Goal: Book appointment/travel/reservation

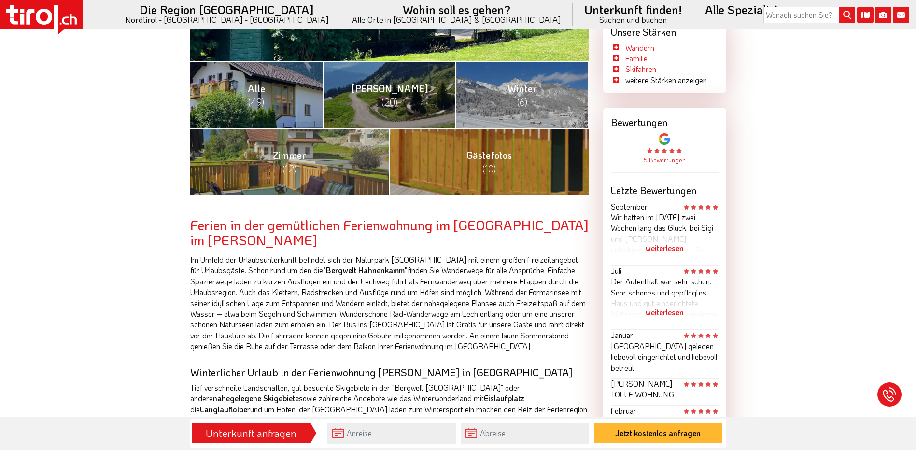
scroll to position [290, 0]
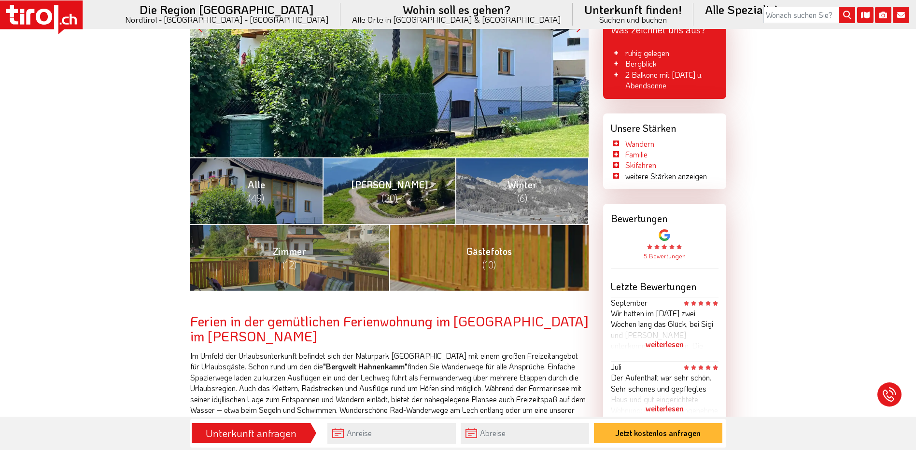
click at [390, 192] on span "(20)" at bounding box center [390, 198] width 16 height 13
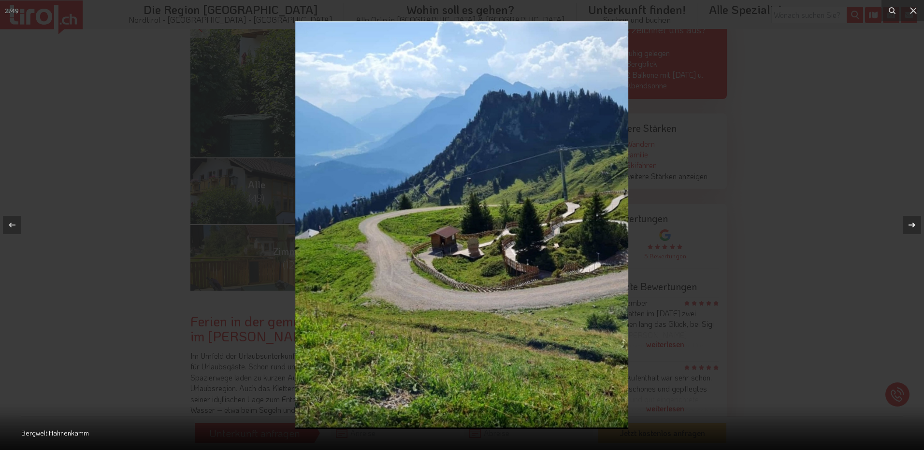
click at [910, 227] on icon at bounding box center [912, 225] width 12 height 12
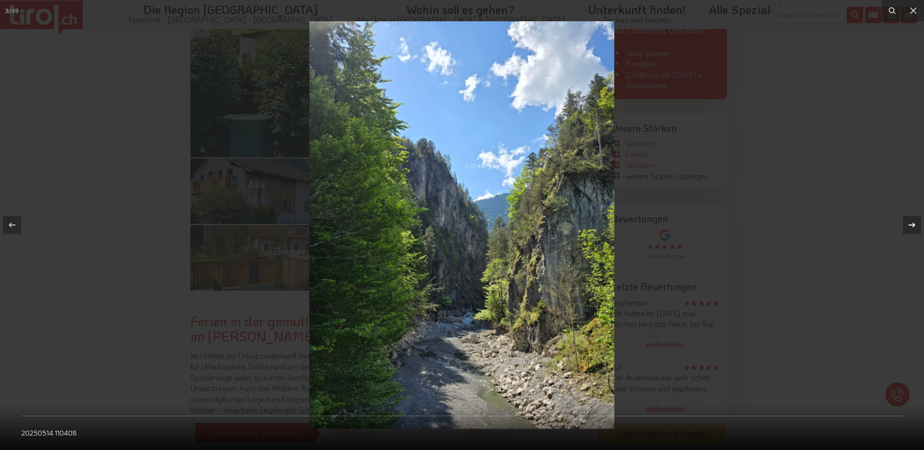
click at [910, 227] on icon at bounding box center [912, 225] width 12 height 12
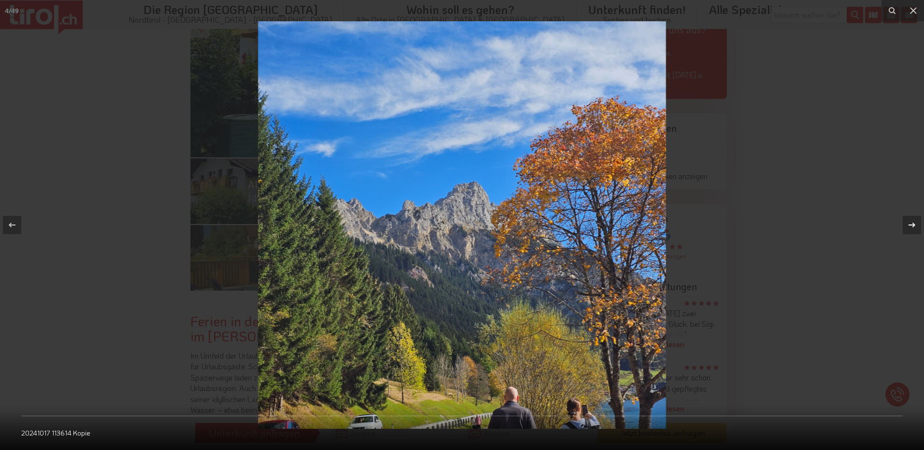
click at [910, 227] on icon at bounding box center [912, 225] width 12 height 12
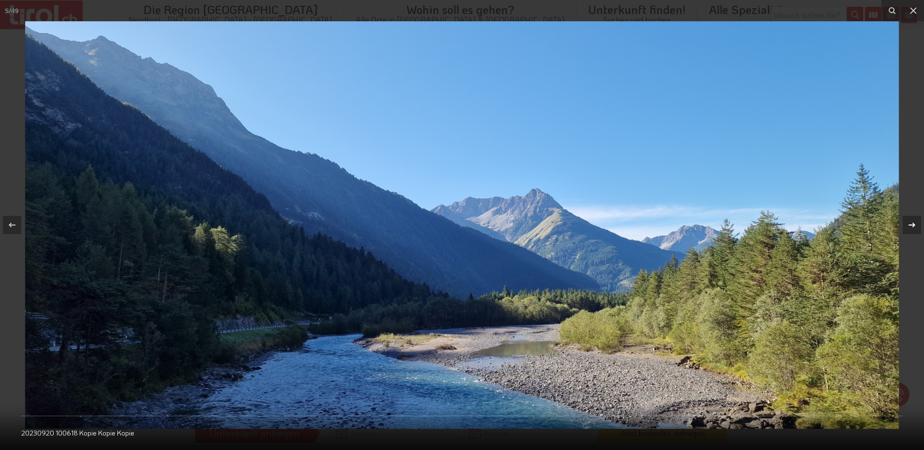
click at [910, 227] on icon at bounding box center [912, 225] width 12 height 12
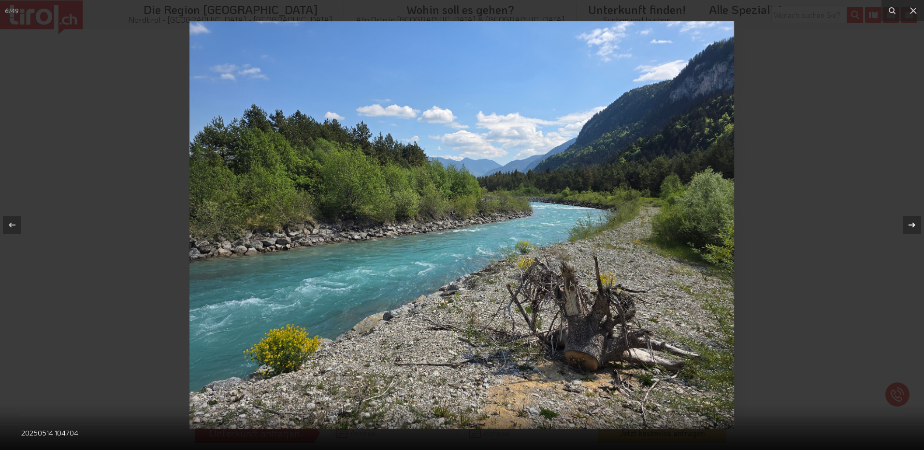
click at [910, 227] on icon at bounding box center [912, 225] width 12 height 12
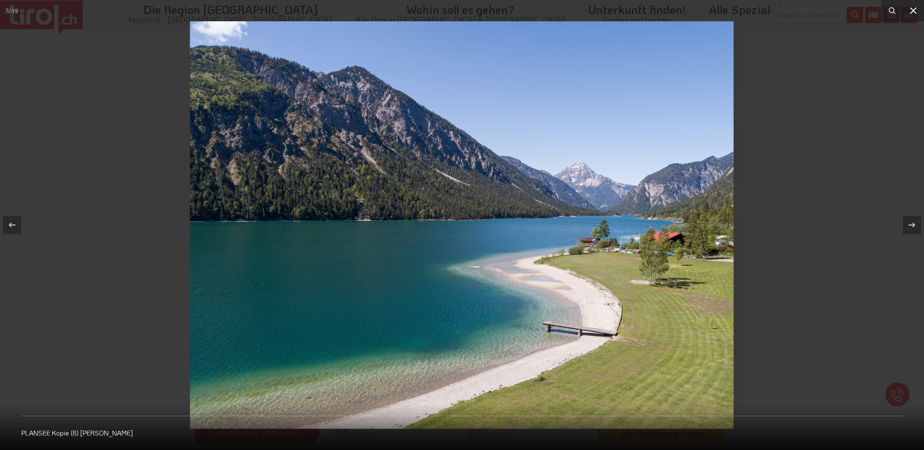
click at [911, 10] on icon at bounding box center [913, 11] width 12 height 12
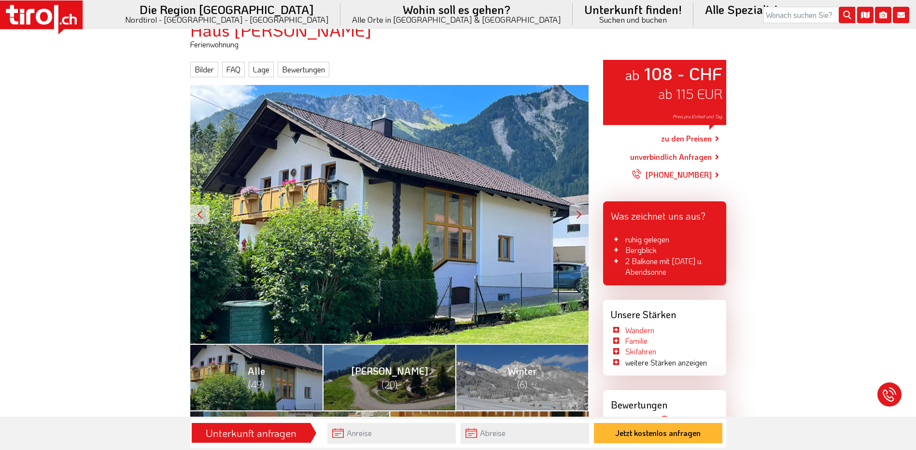
scroll to position [97, 0]
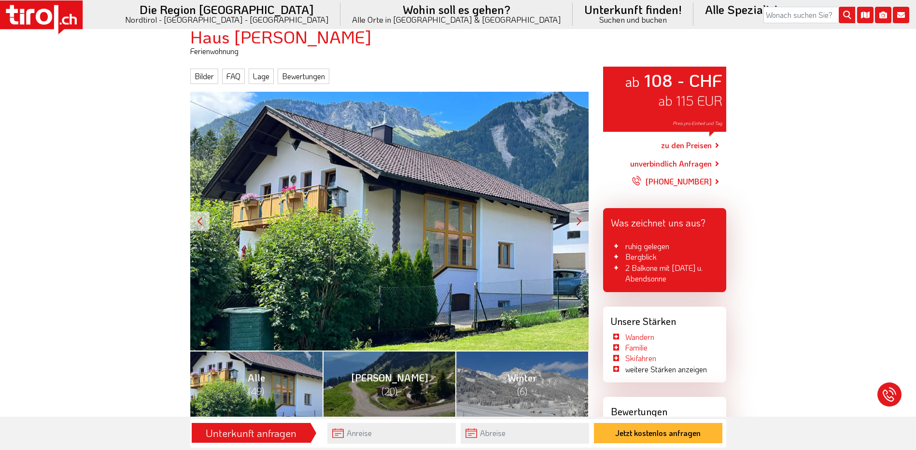
click at [274, 395] on link "Alle (49)" at bounding box center [256, 384] width 133 height 67
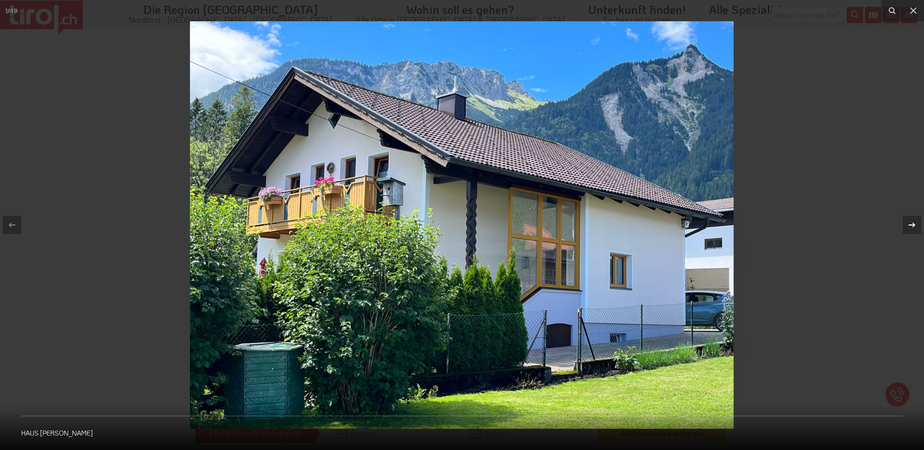
click at [911, 226] on icon at bounding box center [912, 225] width 12 height 12
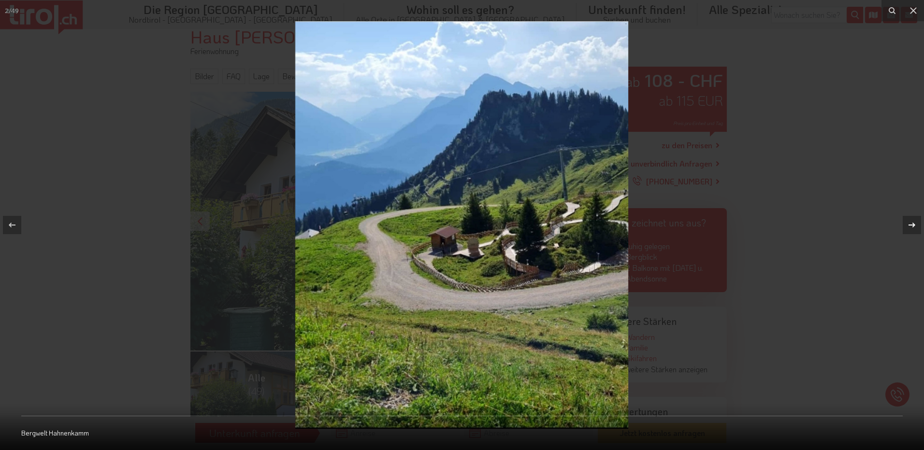
click at [911, 226] on icon at bounding box center [912, 225] width 12 height 12
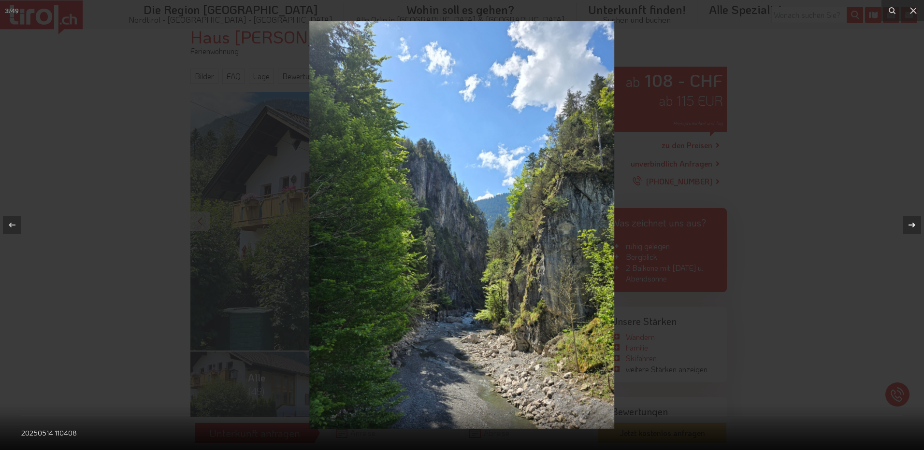
click at [911, 226] on icon at bounding box center [912, 225] width 12 height 12
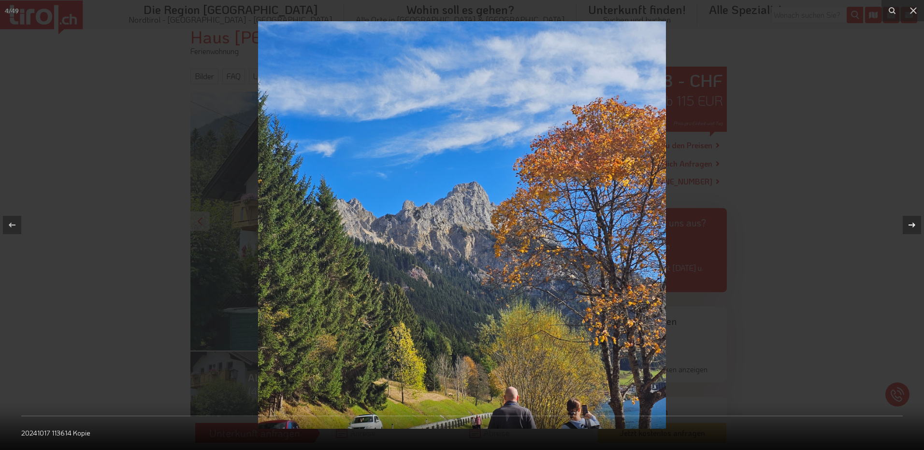
click at [911, 226] on icon at bounding box center [912, 225] width 12 height 12
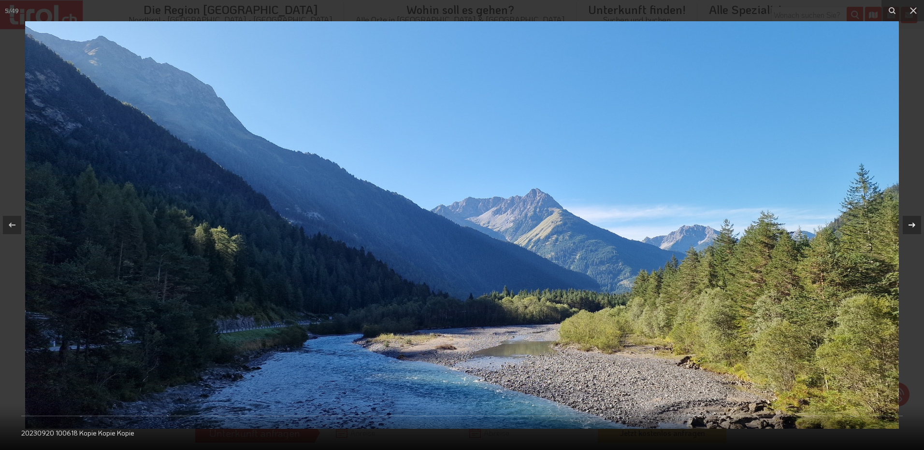
click at [911, 226] on icon at bounding box center [912, 225] width 12 height 12
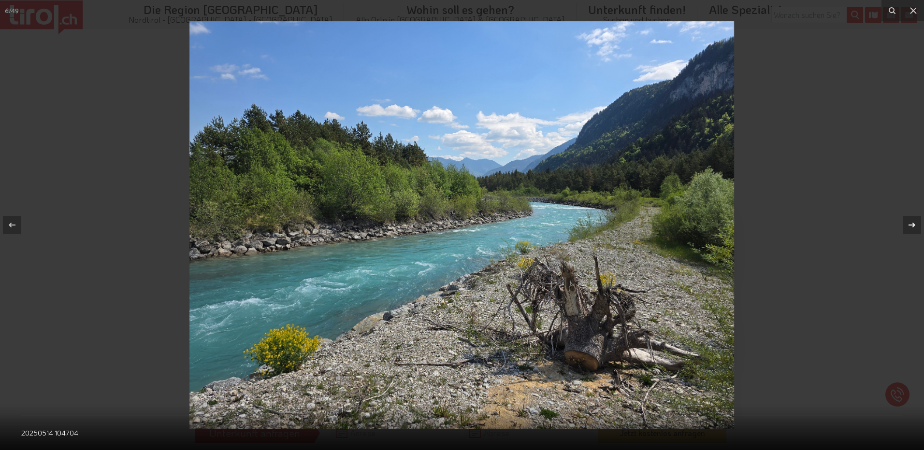
click at [911, 226] on icon at bounding box center [912, 225] width 12 height 12
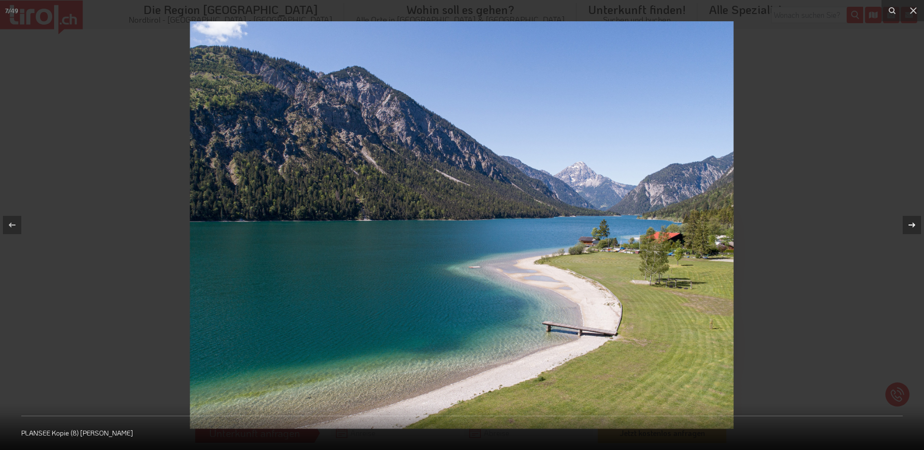
click at [911, 226] on icon at bounding box center [912, 225] width 12 height 12
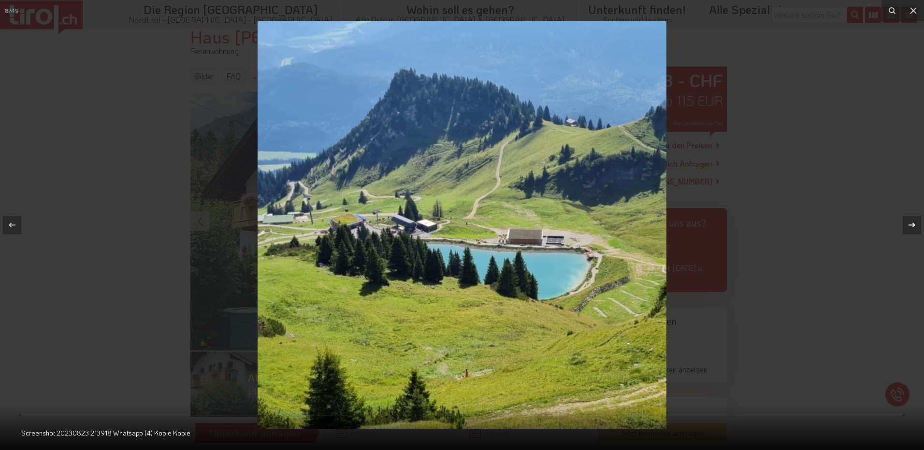
click at [911, 226] on icon at bounding box center [912, 225] width 12 height 12
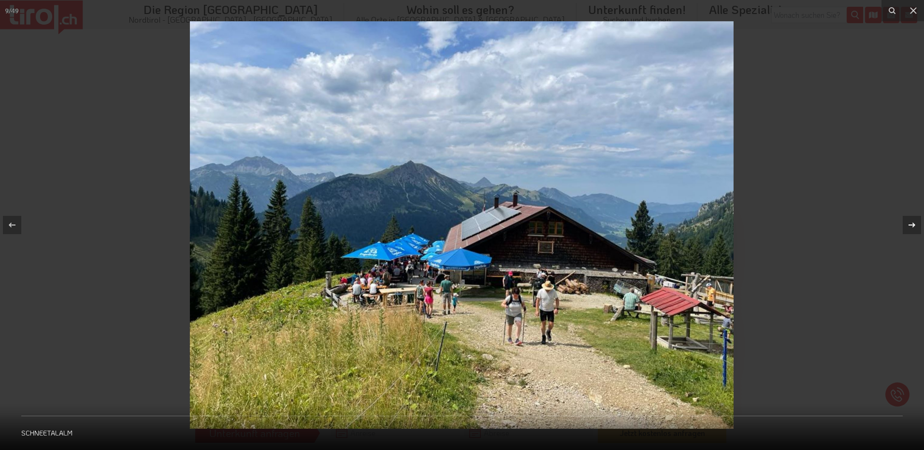
click at [911, 226] on icon at bounding box center [912, 225] width 12 height 12
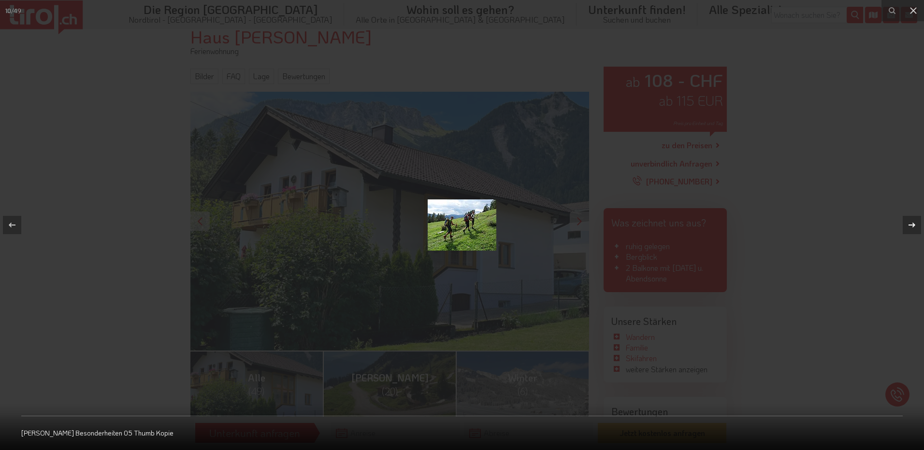
click at [911, 226] on icon at bounding box center [912, 225] width 12 height 12
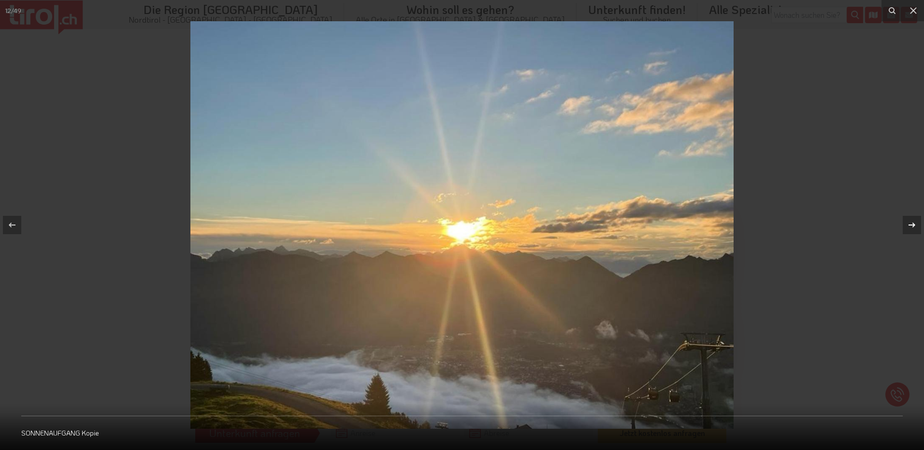
click at [911, 226] on icon at bounding box center [912, 225] width 12 height 12
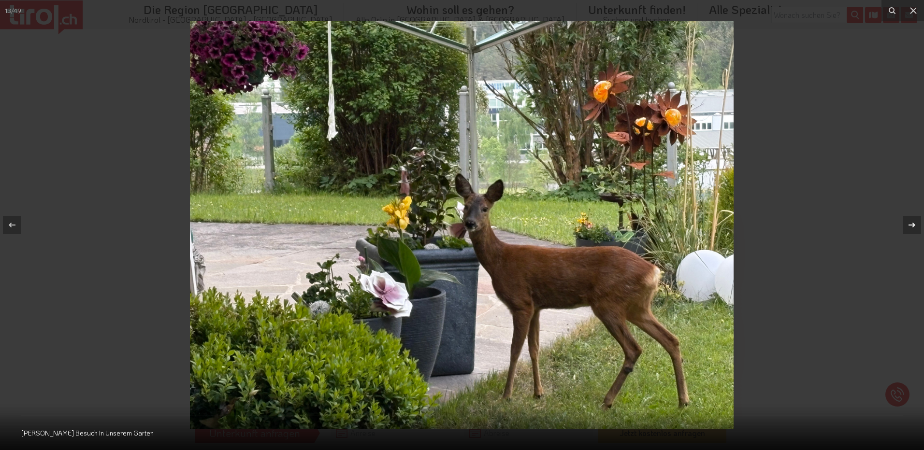
click at [911, 226] on icon at bounding box center [912, 225] width 12 height 12
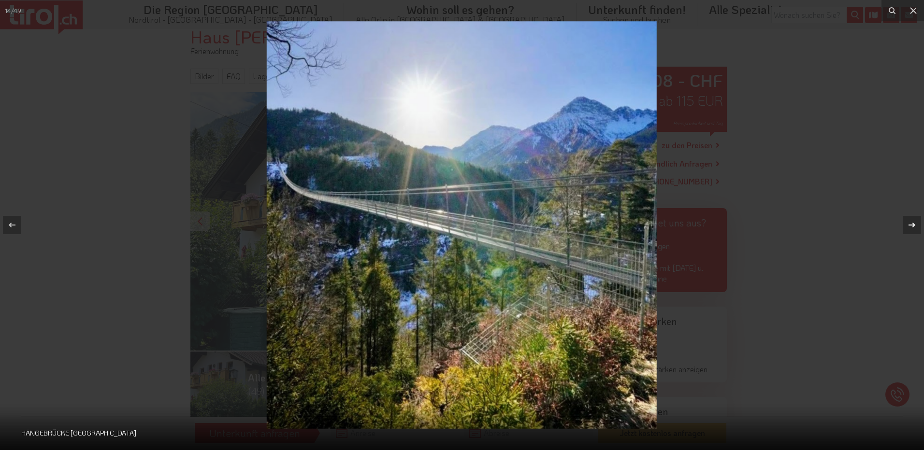
click at [911, 226] on icon at bounding box center [912, 225] width 12 height 12
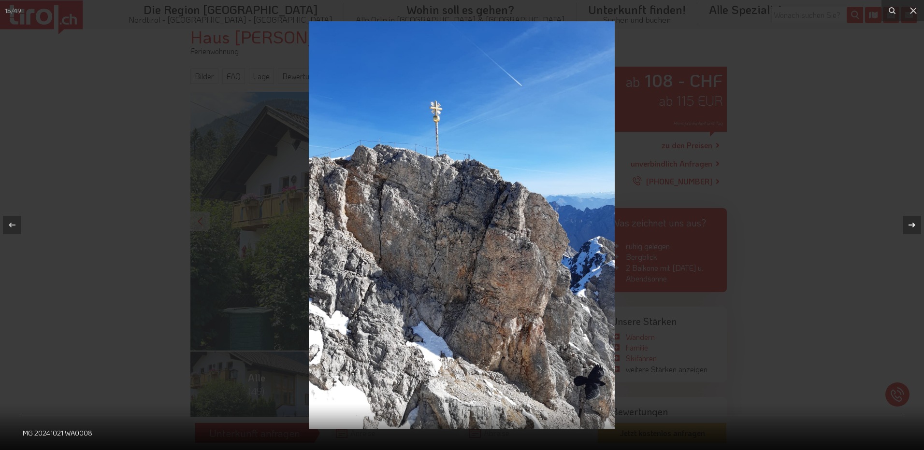
click at [911, 226] on icon at bounding box center [912, 225] width 12 height 12
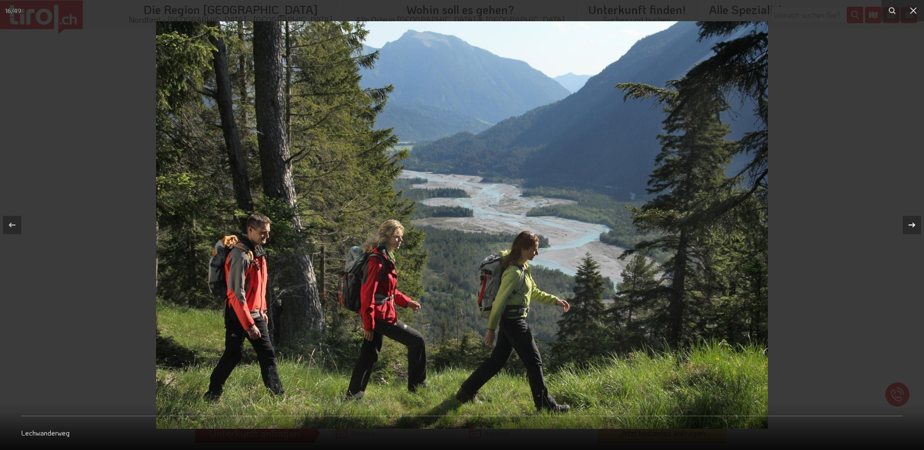
click at [911, 226] on icon at bounding box center [912, 225] width 12 height 12
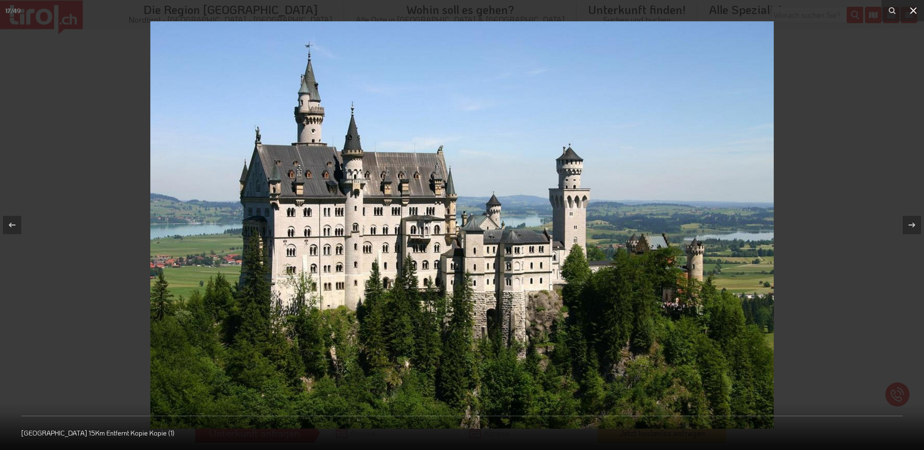
click at [916, 11] on icon at bounding box center [913, 11] width 12 height 12
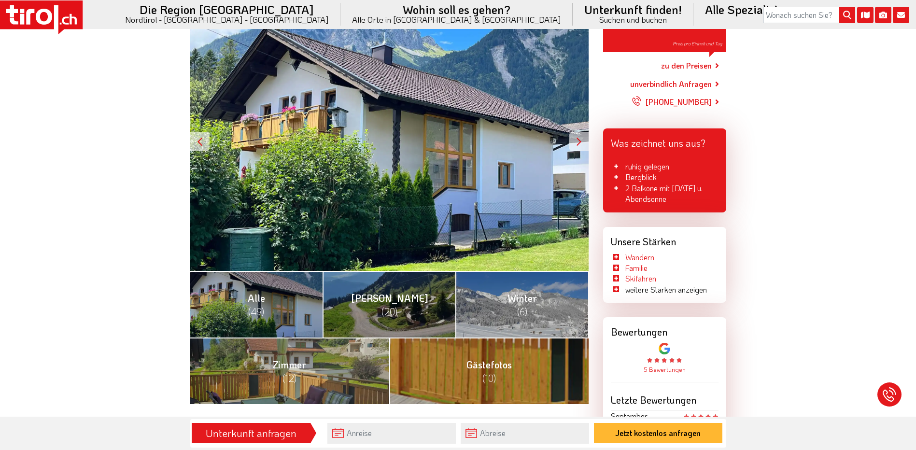
scroll to position [193, 0]
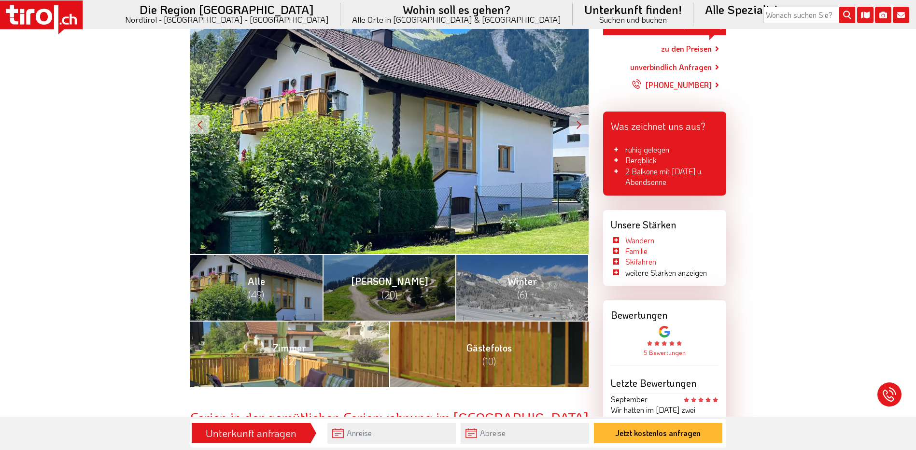
click at [300, 347] on span "Zimmer (12)" at bounding box center [289, 355] width 33 height 26
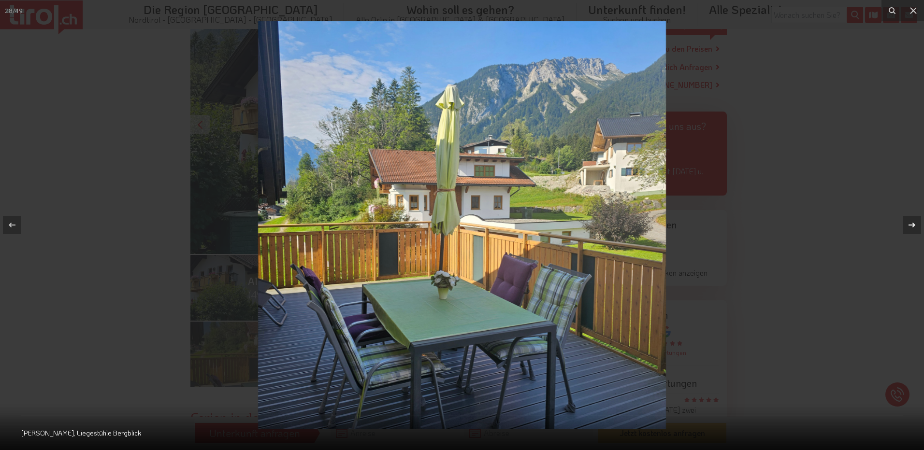
click at [912, 228] on icon at bounding box center [912, 225] width 12 height 12
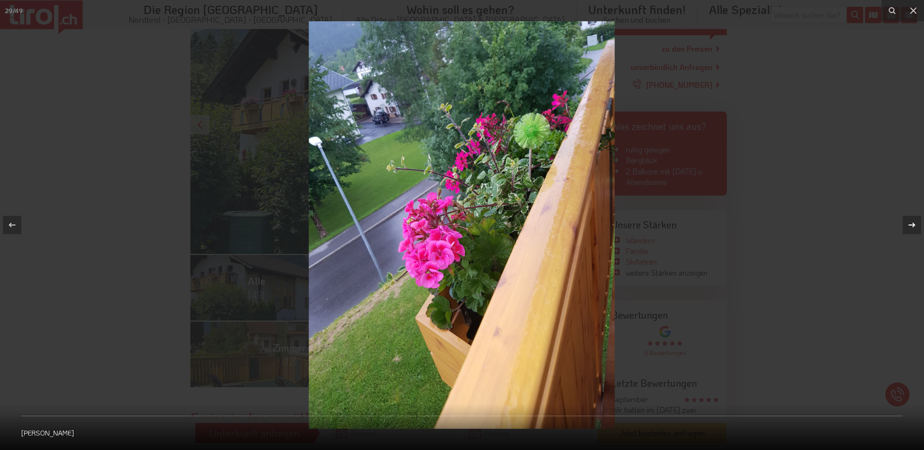
click at [912, 228] on icon at bounding box center [912, 225] width 12 height 12
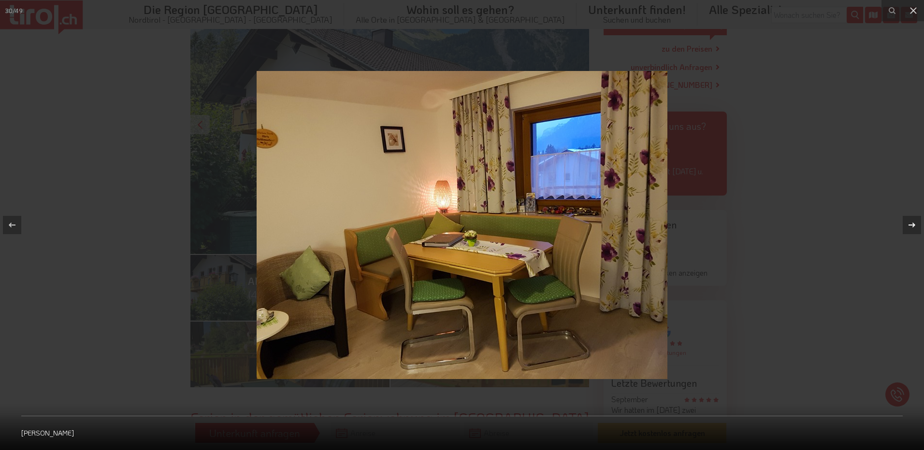
click at [912, 228] on icon at bounding box center [911, 225] width 7 height 5
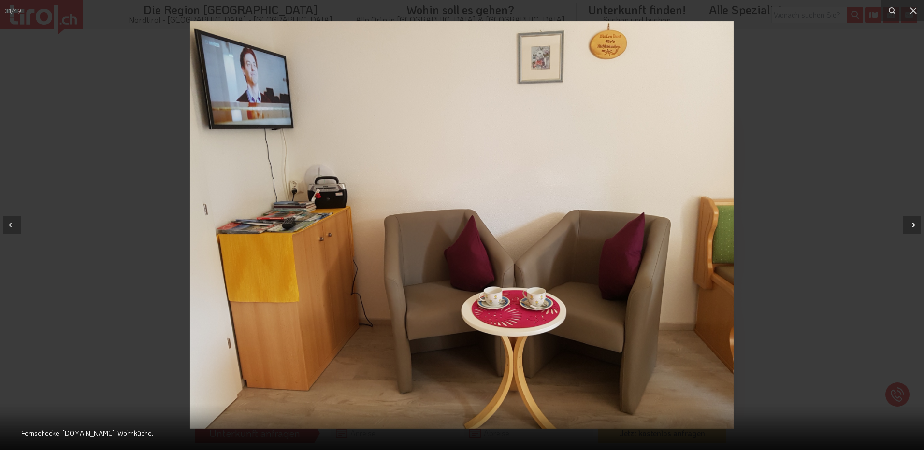
click at [912, 228] on icon at bounding box center [911, 225] width 7 height 5
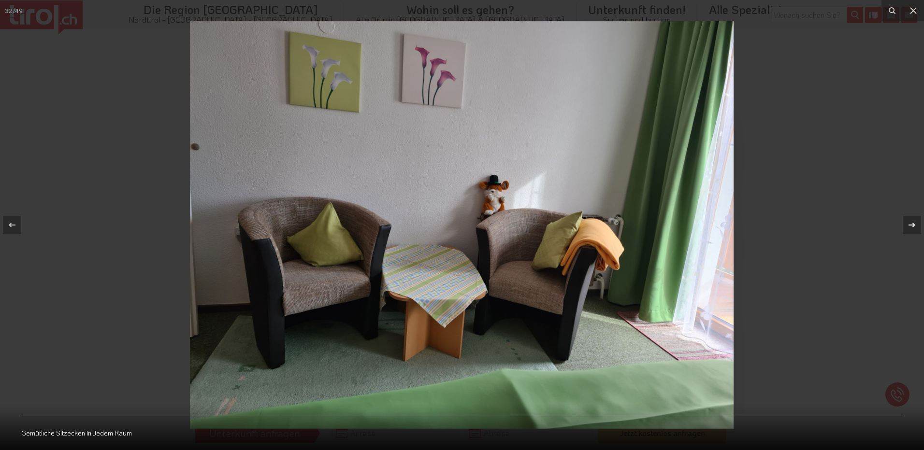
click at [912, 228] on icon at bounding box center [911, 225] width 7 height 5
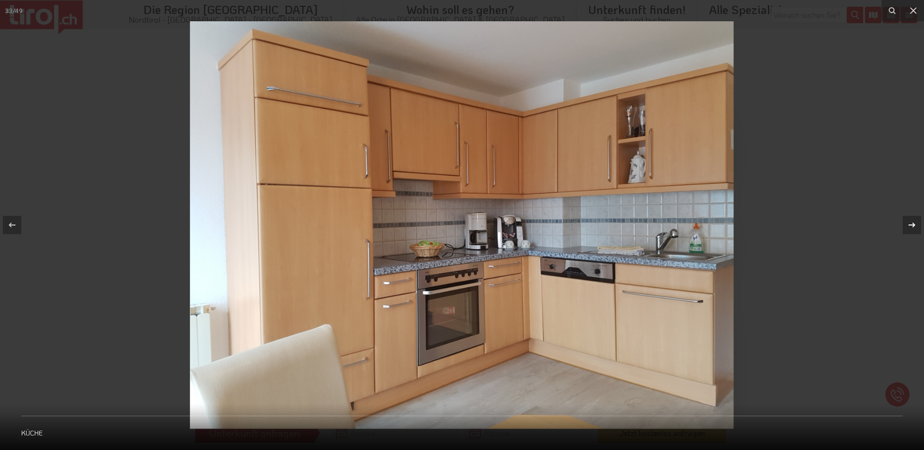
click at [912, 228] on icon at bounding box center [911, 225] width 7 height 5
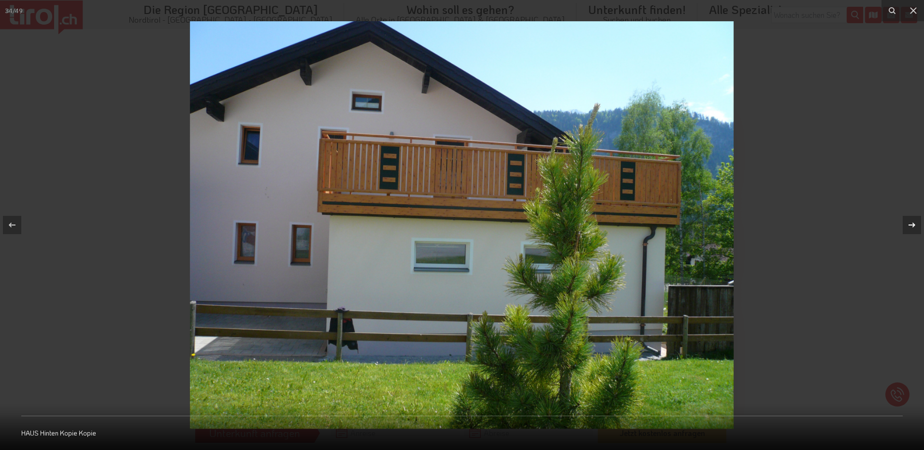
click at [912, 228] on icon at bounding box center [911, 225] width 7 height 5
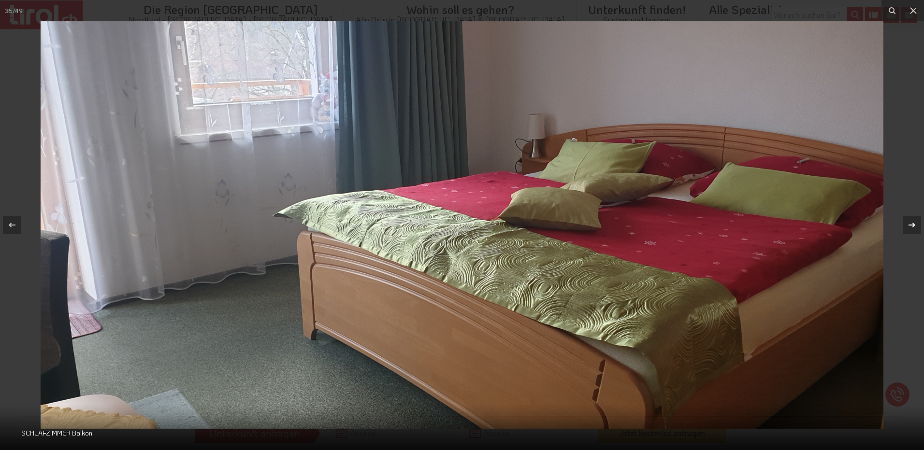
click at [912, 228] on icon at bounding box center [911, 225] width 7 height 5
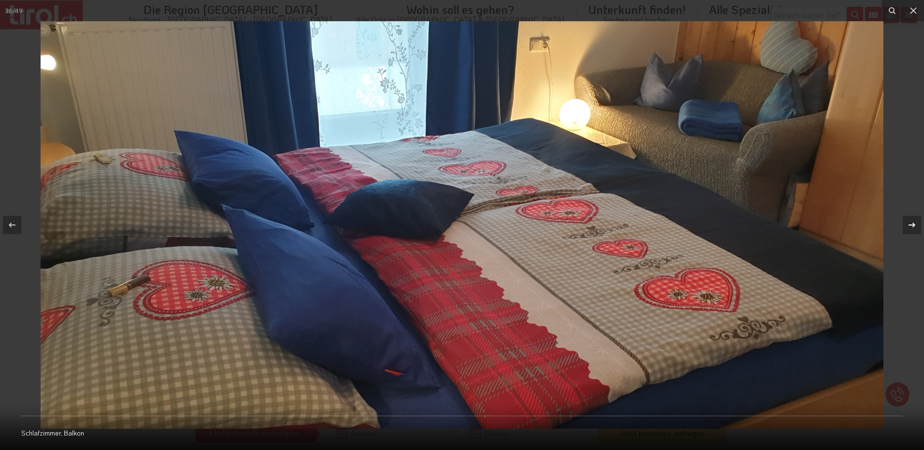
click at [912, 228] on icon at bounding box center [911, 225] width 7 height 5
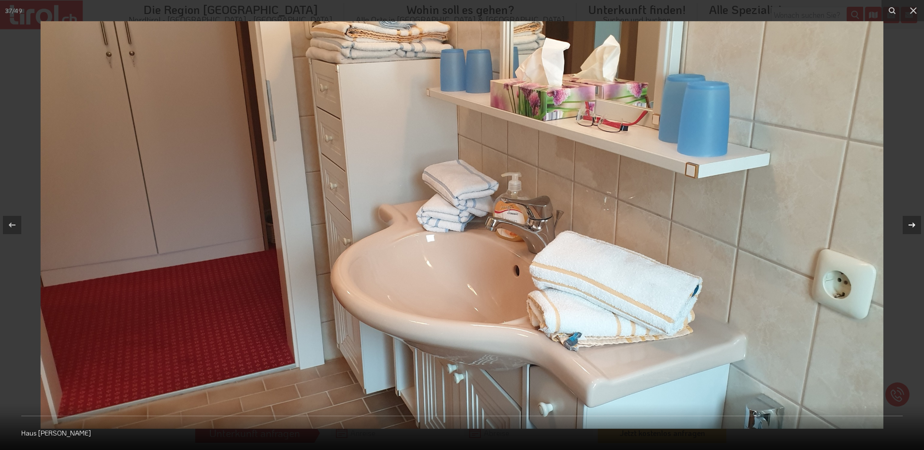
click at [912, 228] on icon at bounding box center [911, 225] width 7 height 5
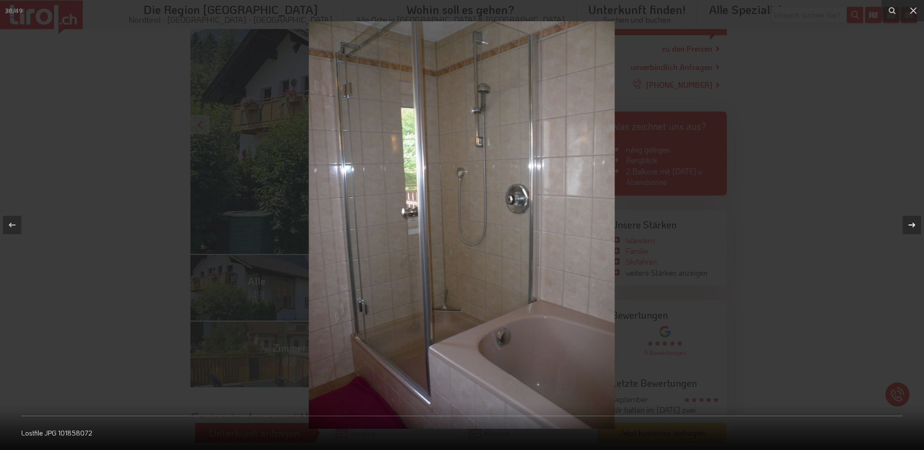
click at [912, 228] on icon at bounding box center [911, 225] width 7 height 5
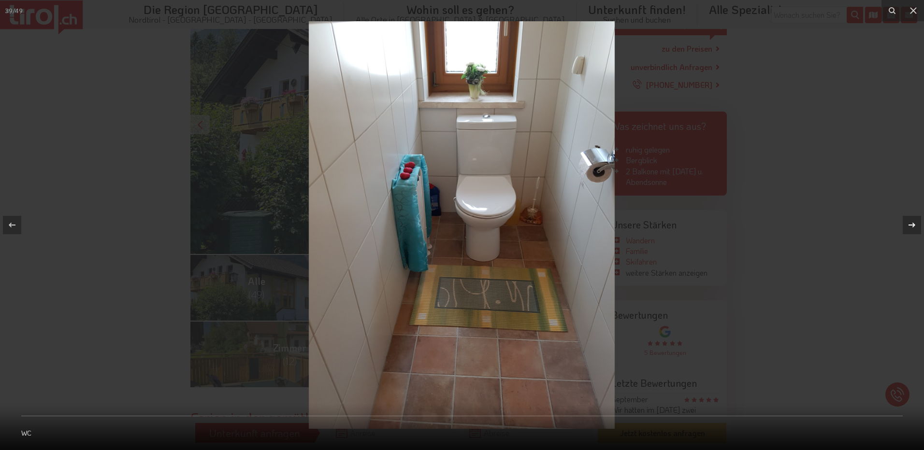
click at [912, 228] on icon at bounding box center [911, 225] width 7 height 5
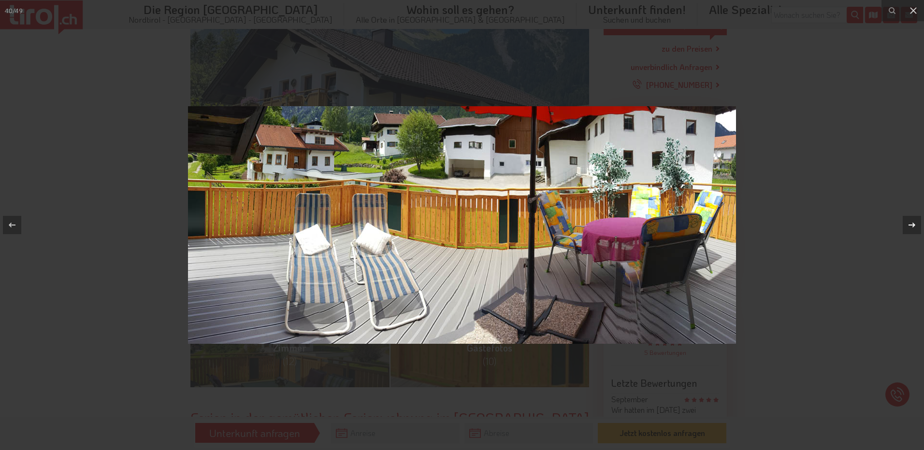
click at [912, 228] on icon at bounding box center [911, 225] width 7 height 5
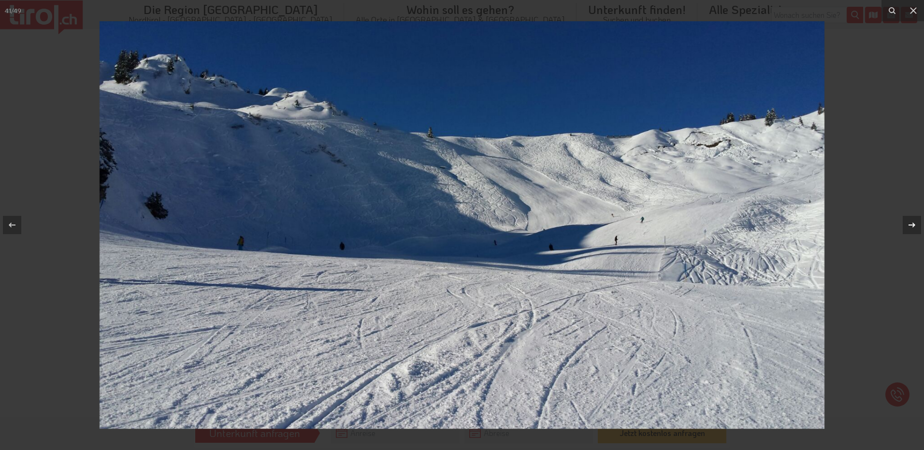
click at [912, 228] on icon at bounding box center [911, 225] width 7 height 5
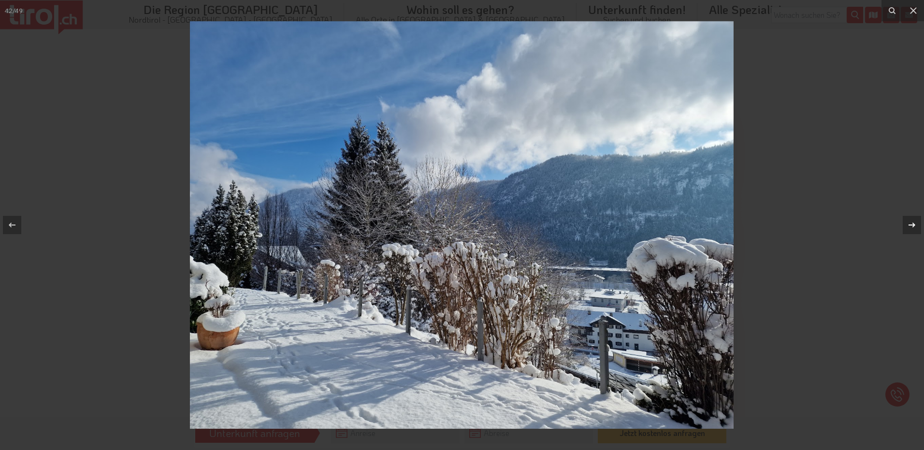
click at [912, 228] on icon at bounding box center [911, 225] width 7 height 5
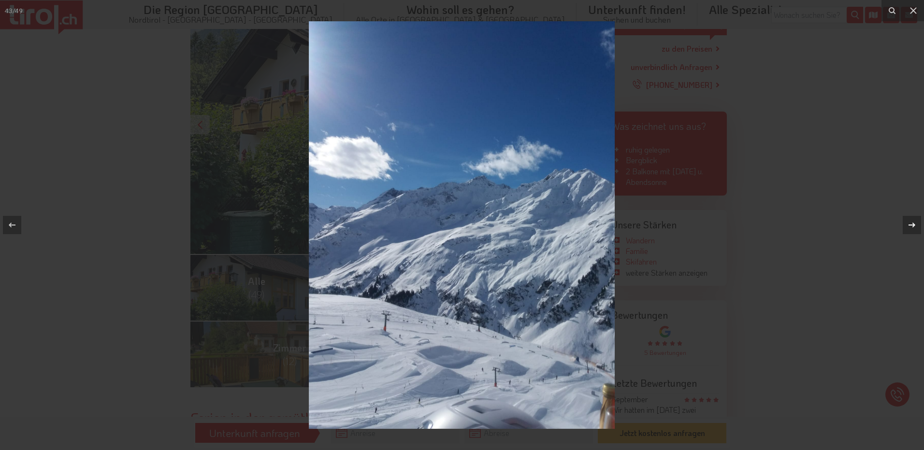
click at [912, 228] on icon at bounding box center [911, 225] width 7 height 5
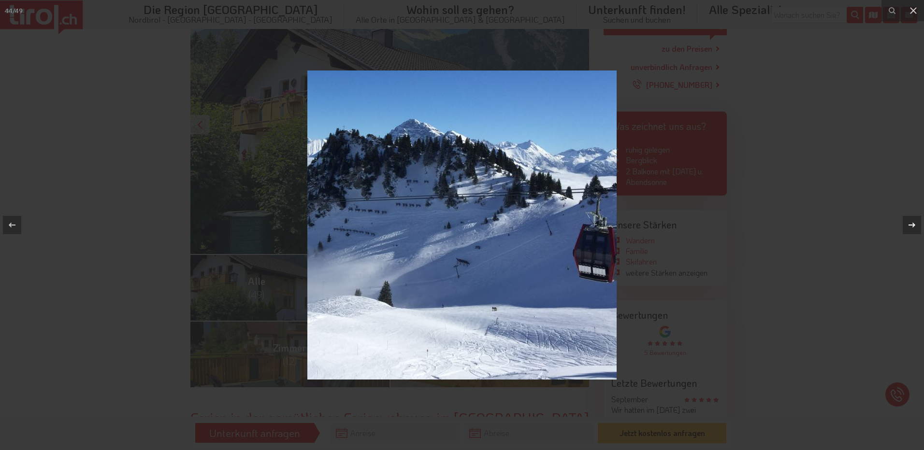
click at [912, 228] on icon at bounding box center [911, 225] width 7 height 5
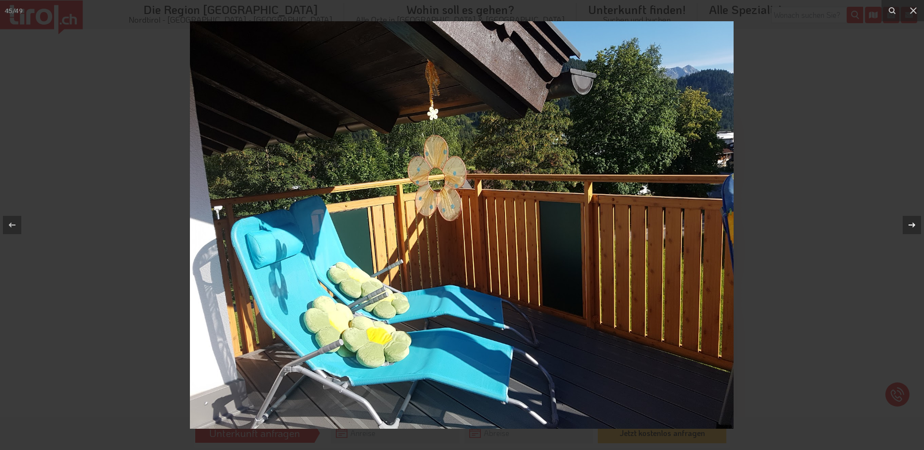
click at [912, 228] on icon at bounding box center [911, 225] width 7 height 5
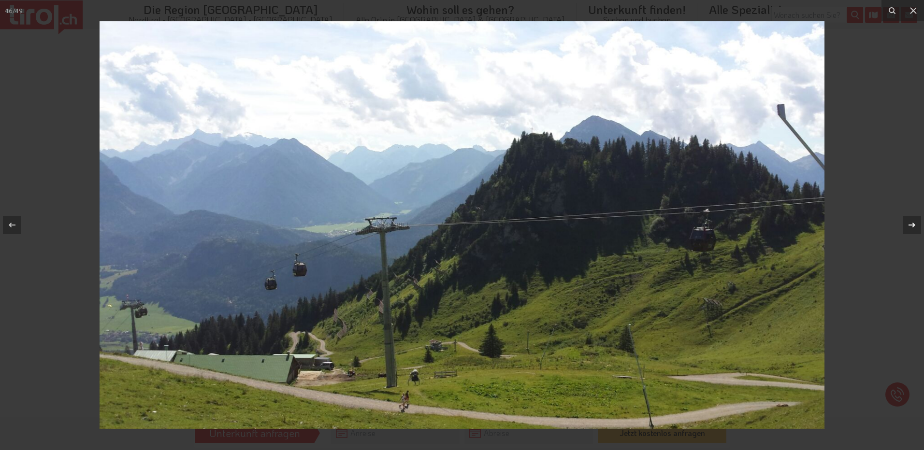
click at [912, 228] on icon at bounding box center [911, 225] width 7 height 5
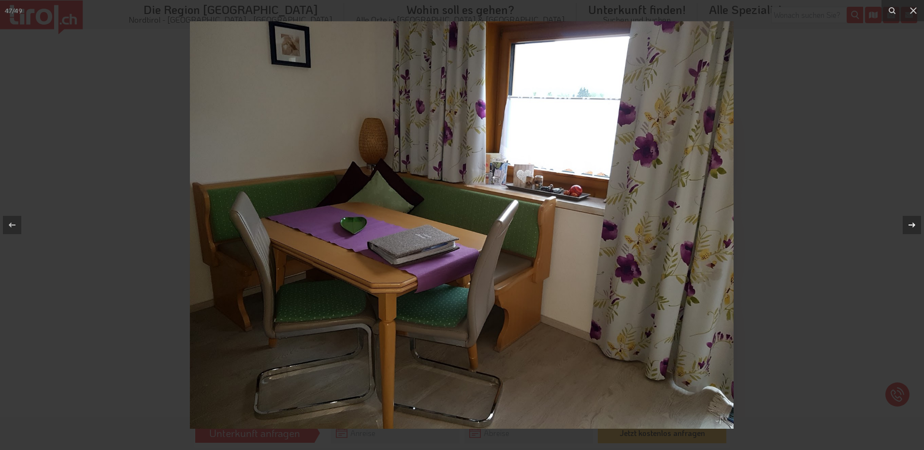
click at [912, 228] on icon at bounding box center [911, 225] width 7 height 5
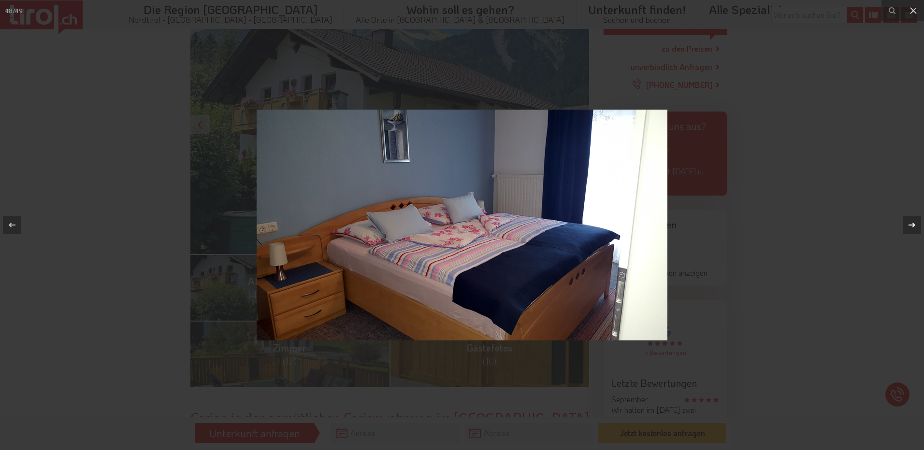
click at [912, 228] on icon at bounding box center [911, 225] width 7 height 5
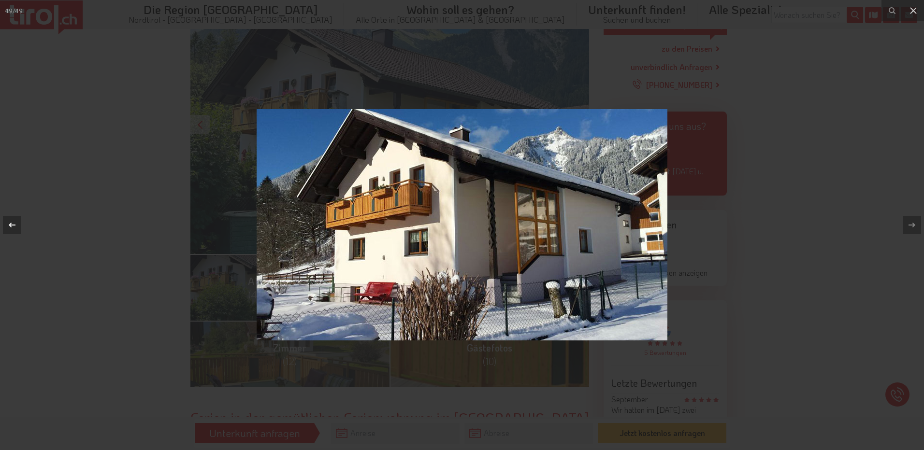
click at [17, 228] on icon at bounding box center [12, 225] width 12 height 12
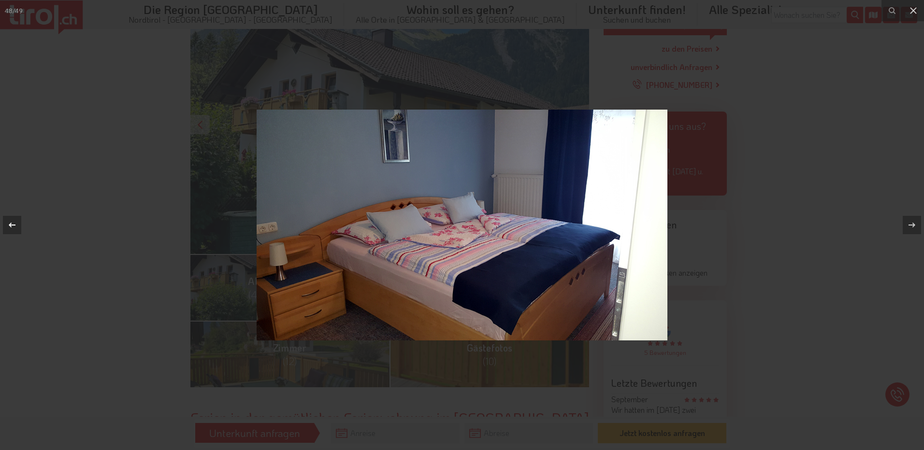
click at [17, 228] on icon at bounding box center [12, 225] width 12 height 12
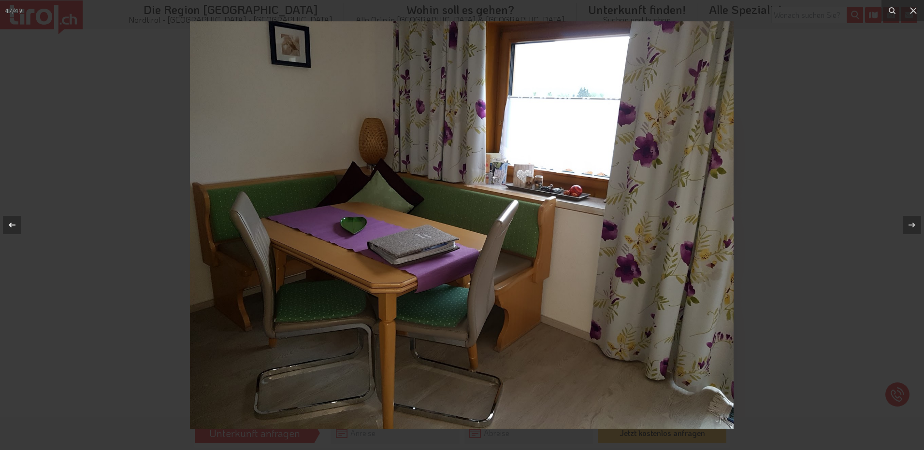
click at [17, 228] on icon at bounding box center [12, 225] width 12 height 12
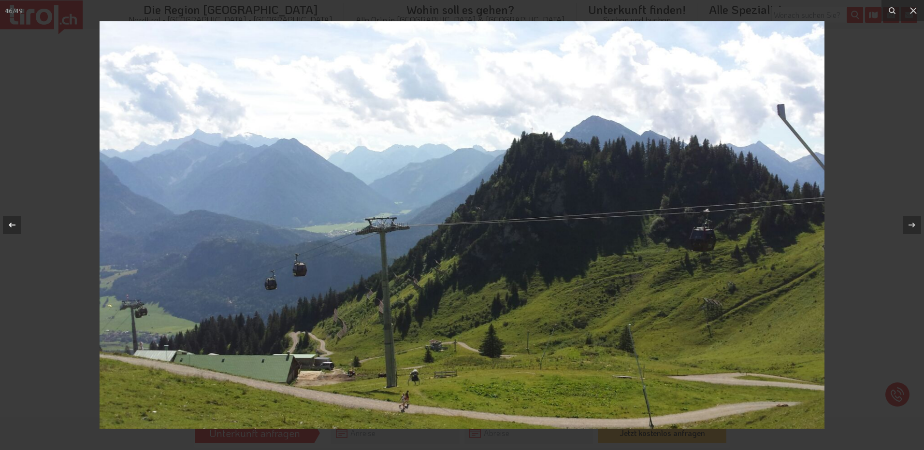
click at [18, 228] on div at bounding box center [12, 225] width 18 height 18
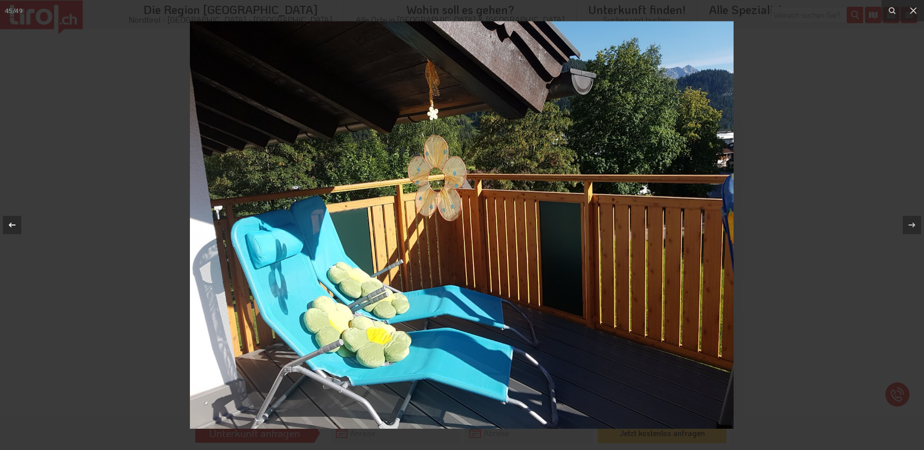
click at [19, 227] on div at bounding box center [12, 225] width 18 height 18
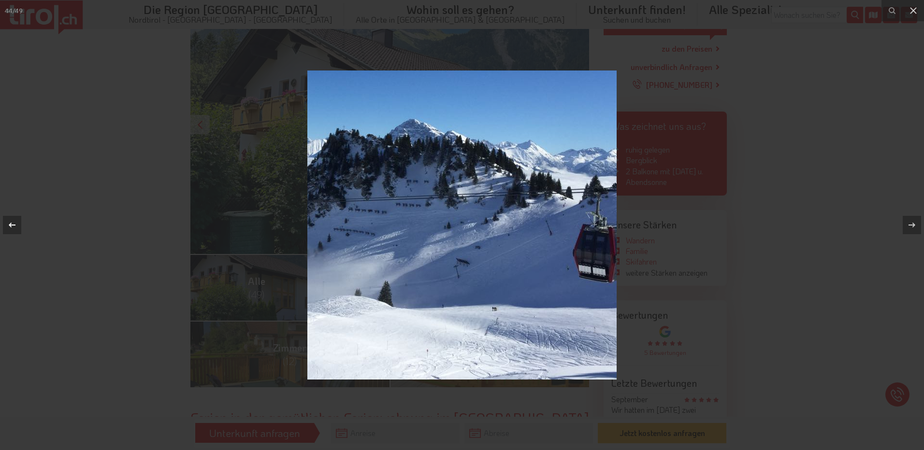
click at [19, 227] on div at bounding box center [12, 225] width 18 height 18
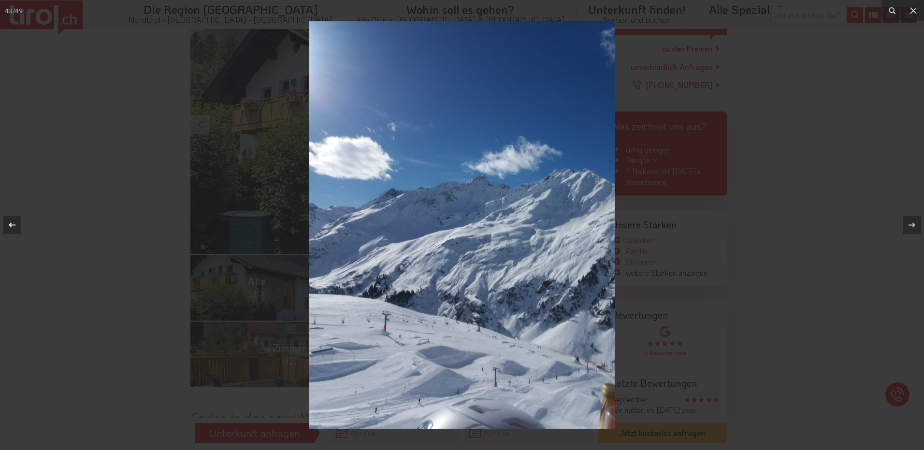
click at [19, 227] on div at bounding box center [12, 225] width 18 height 18
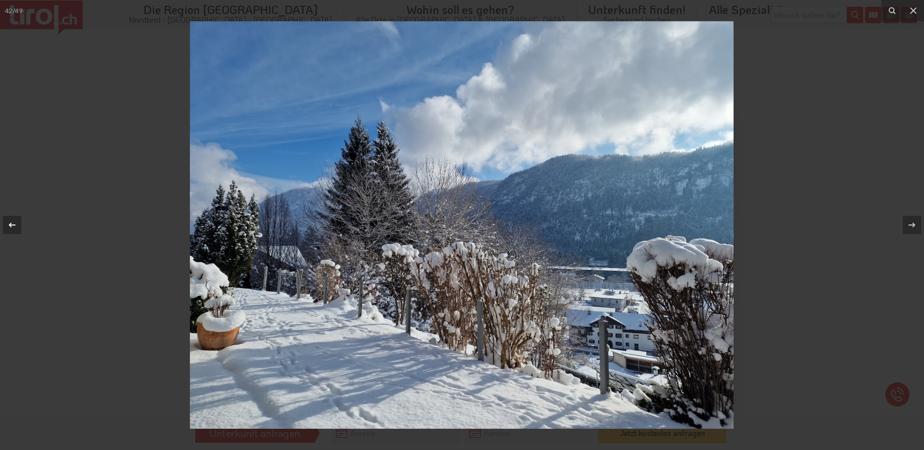
click at [19, 227] on div at bounding box center [12, 225] width 18 height 18
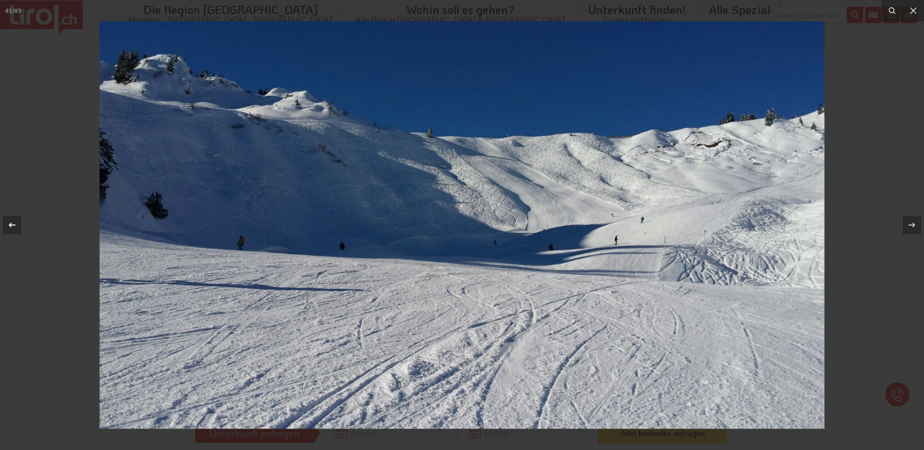
click at [19, 227] on div at bounding box center [12, 225] width 18 height 18
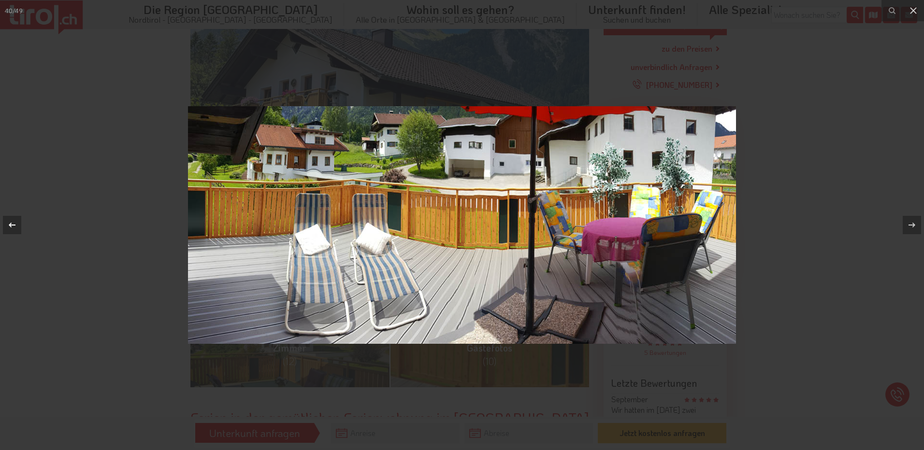
click at [19, 227] on div at bounding box center [12, 225] width 18 height 18
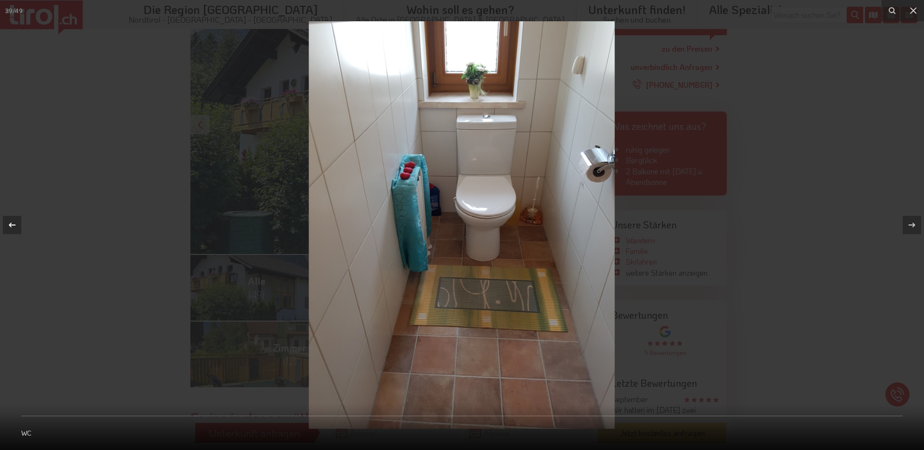
click at [19, 227] on div at bounding box center [12, 225] width 18 height 18
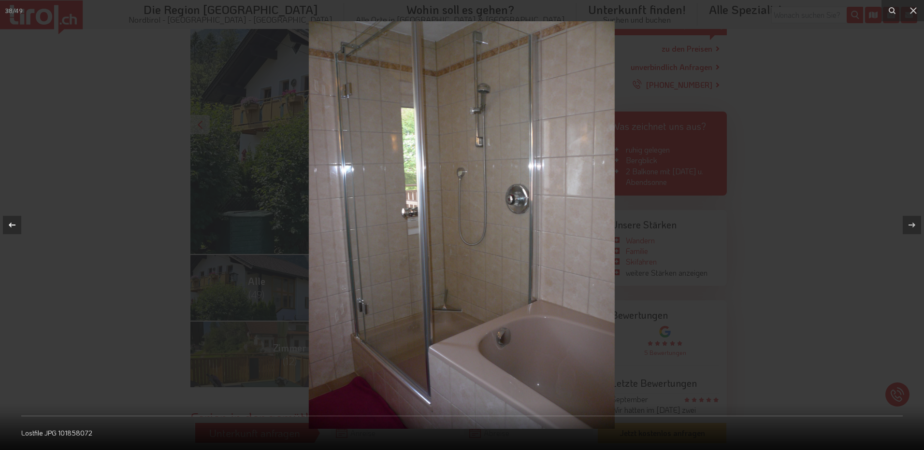
click at [19, 227] on div at bounding box center [12, 225] width 18 height 18
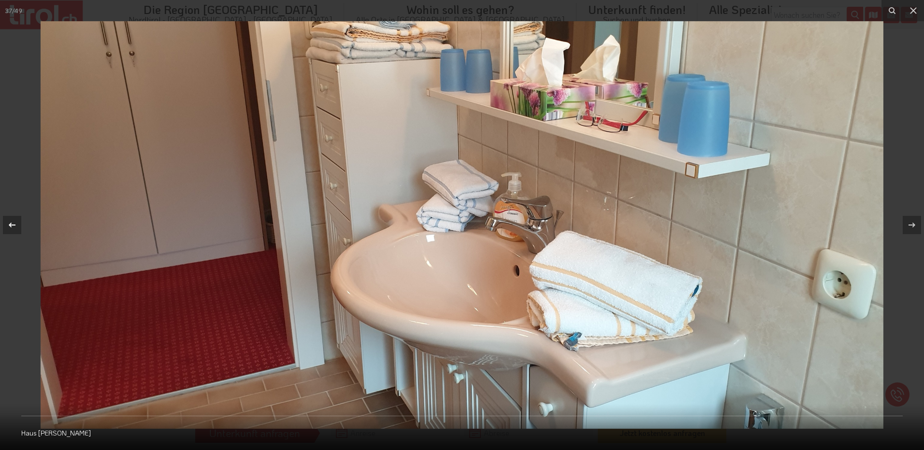
click at [19, 227] on div at bounding box center [12, 225] width 18 height 18
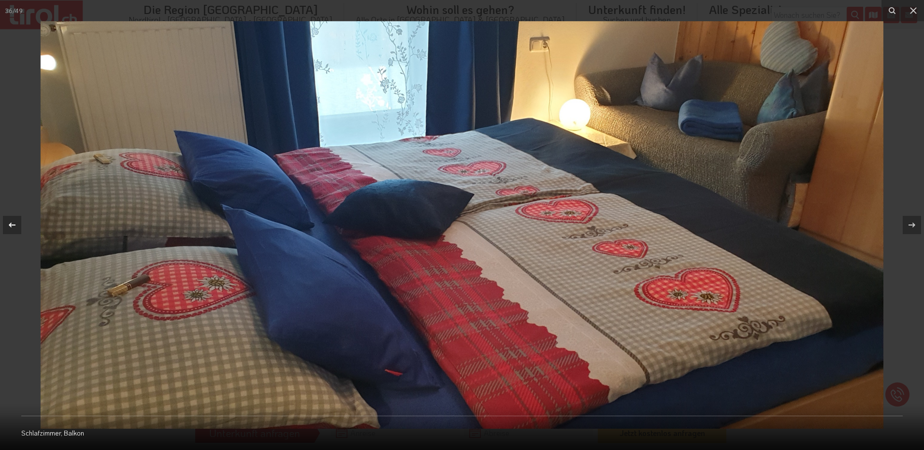
click at [19, 227] on div "36 / 49 Schlafzimmer, Balkon" at bounding box center [462, 225] width 924 height 450
click at [16, 227] on icon at bounding box center [12, 225] width 12 height 12
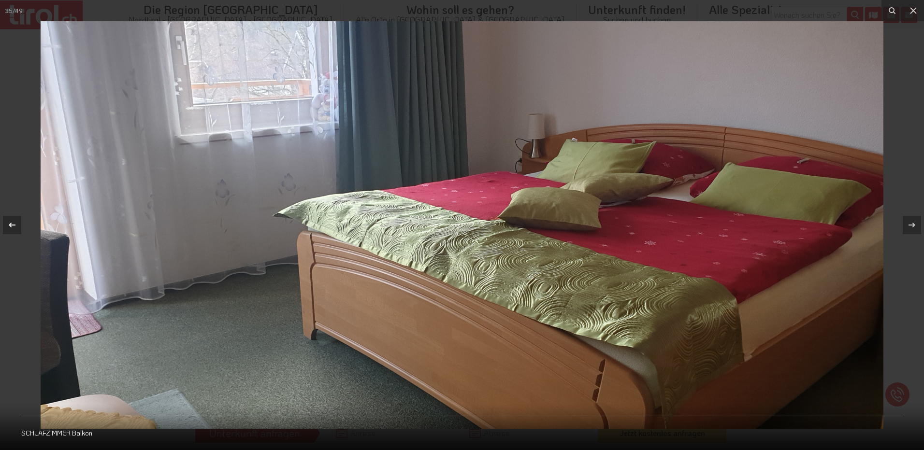
click at [15, 227] on icon at bounding box center [12, 225] width 12 height 12
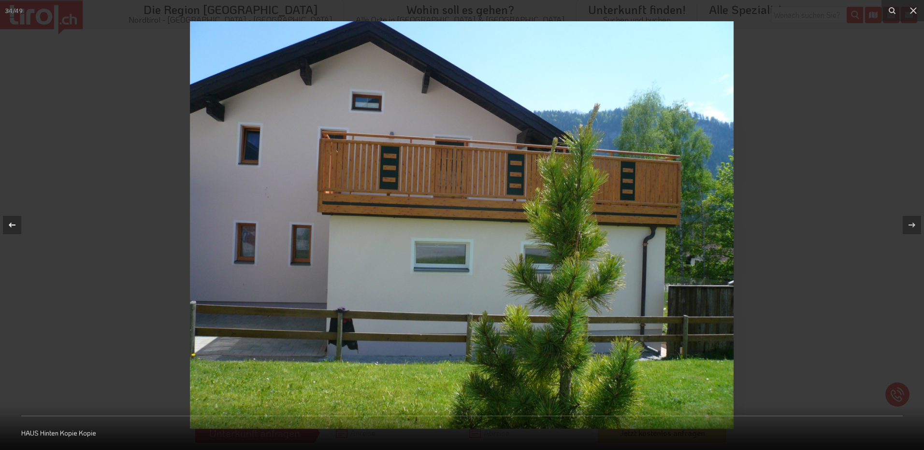
click at [15, 227] on icon at bounding box center [12, 225] width 12 height 12
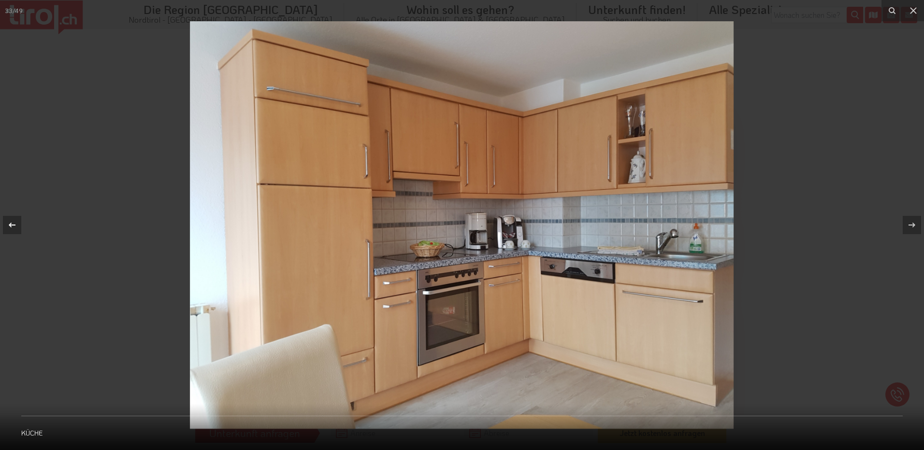
click at [15, 227] on icon at bounding box center [12, 225] width 12 height 12
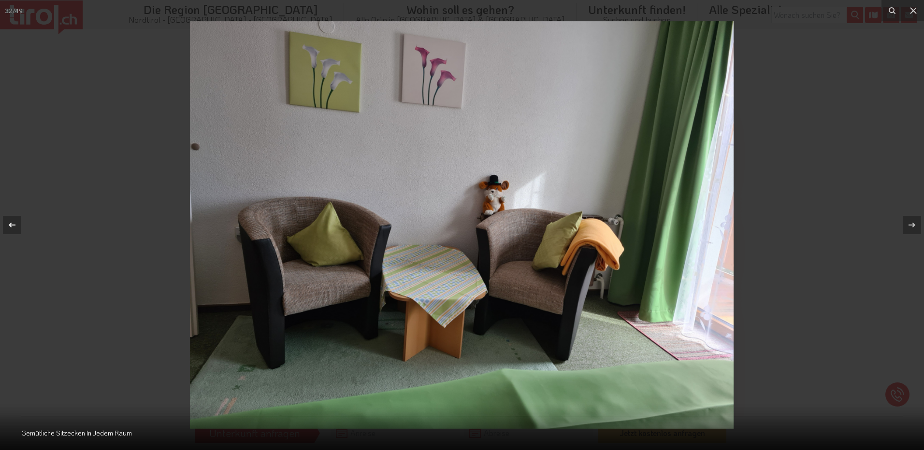
click at [14, 228] on icon at bounding box center [12, 225] width 12 height 12
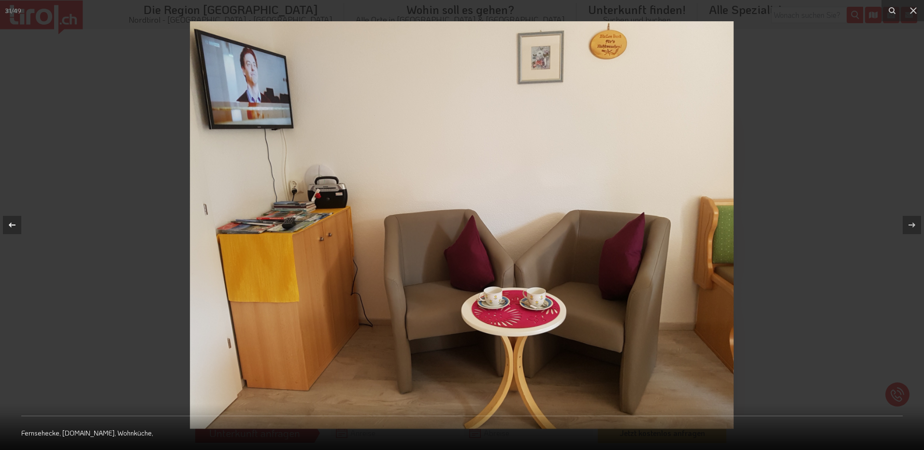
click at [14, 228] on icon at bounding box center [12, 225] width 12 height 12
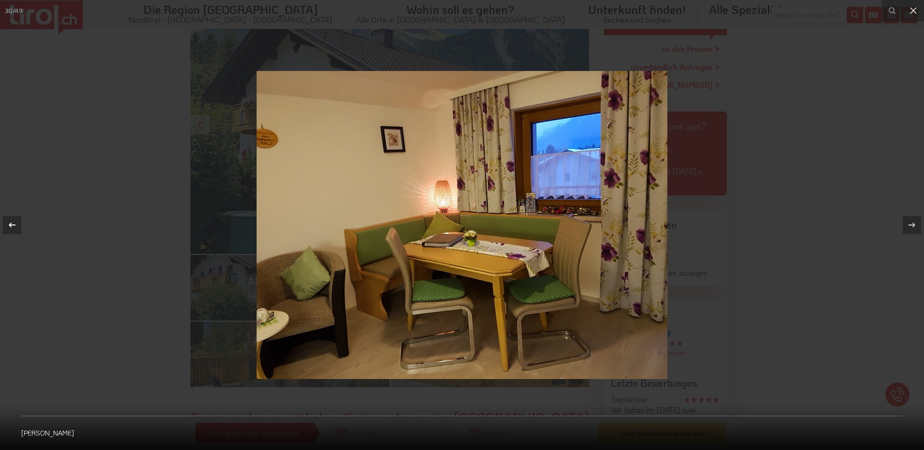
click at [14, 228] on icon at bounding box center [12, 225] width 12 height 12
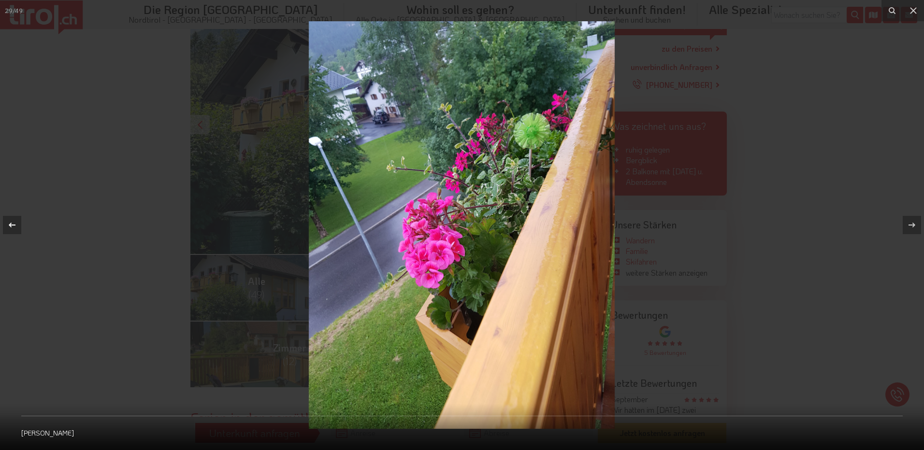
click at [14, 228] on icon at bounding box center [12, 225] width 12 height 12
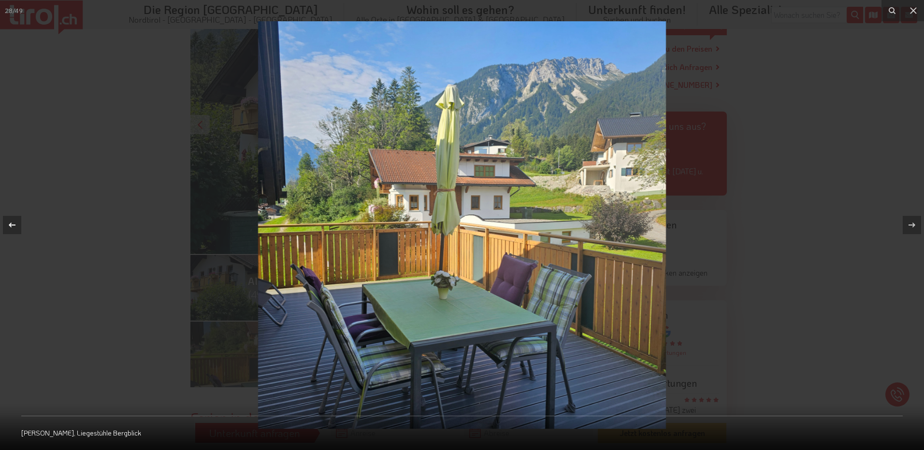
click at [14, 228] on icon at bounding box center [12, 225] width 12 height 12
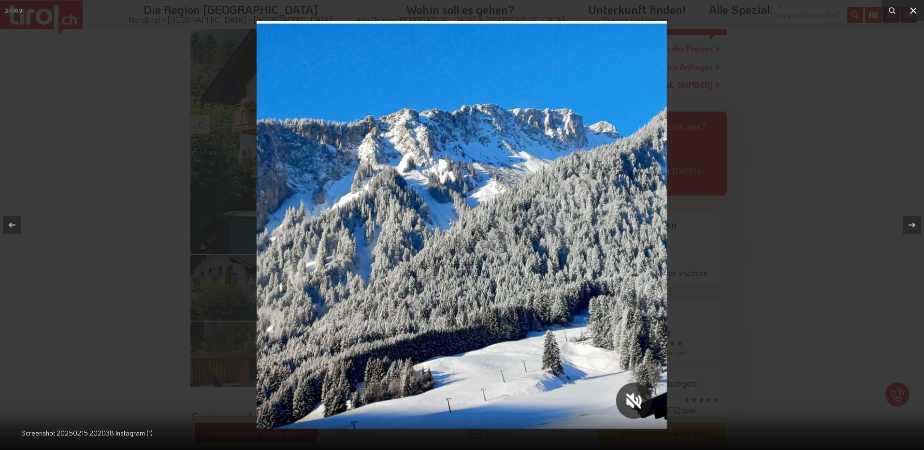
click at [912, 11] on icon at bounding box center [913, 11] width 12 height 12
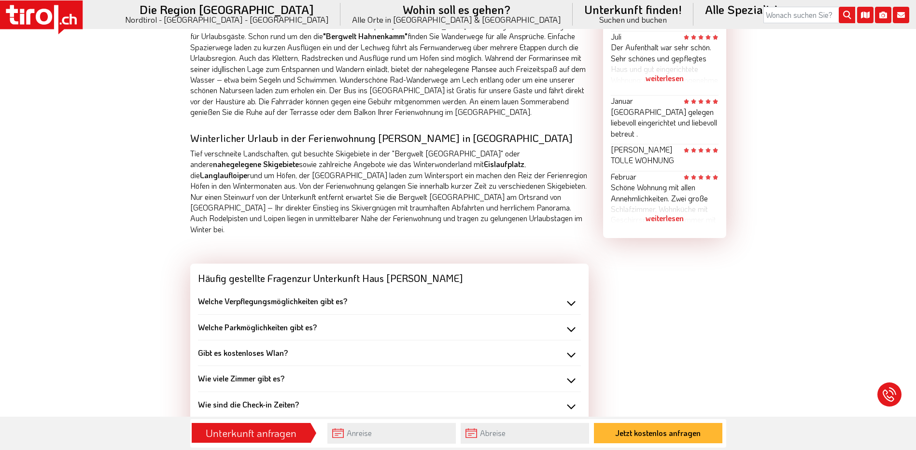
scroll to position [628, 0]
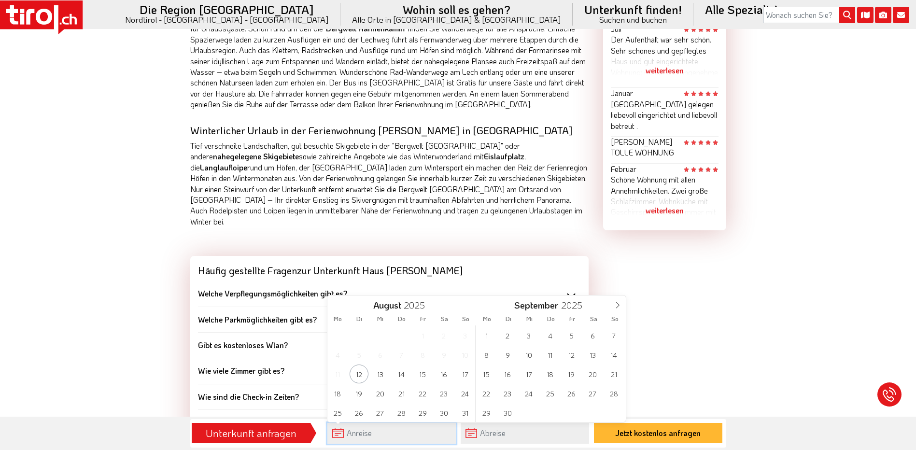
click at [387, 433] on input "text" at bounding box center [391, 433] width 128 height 21
click at [464, 376] on span "17" at bounding box center [465, 374] width 19 height 19
click at [464, 397] on span "24" at bounding box center [465, 393] width 19 height 19
type input "[DATE]"
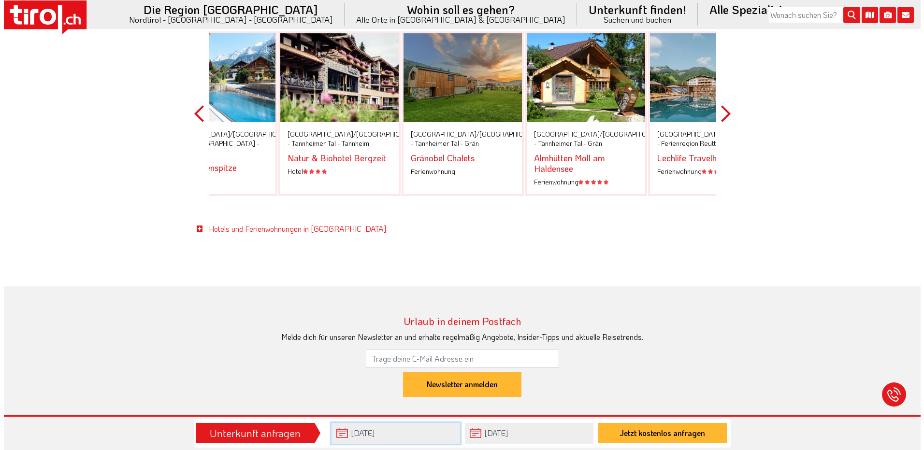
scroll to position [1594, 0]
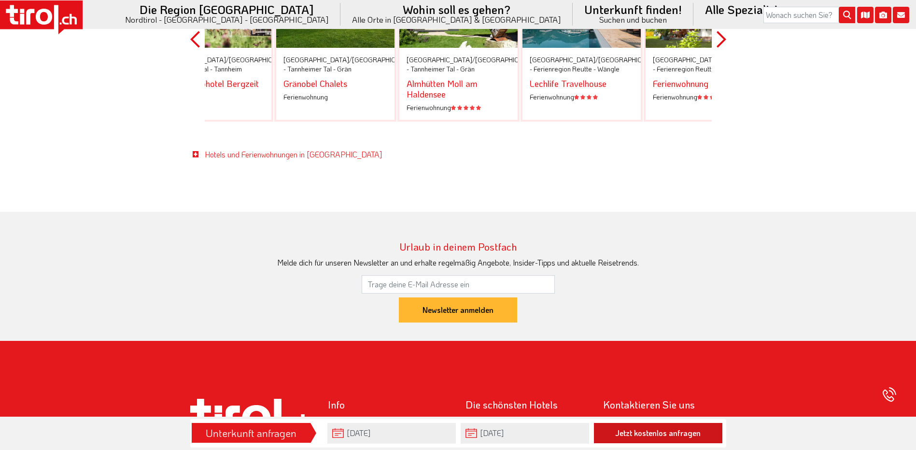
click at [667, 437] on button "Jetzt kostenlos anfragen" at bounding box center [658, 433] width 128 height 20
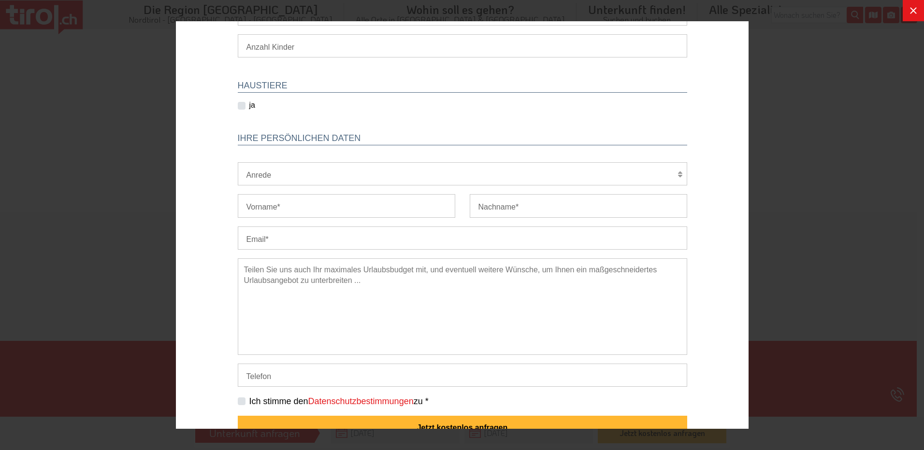
scroll to position [150, 0]
